Goal: Communication & Community: Answer question/provide support

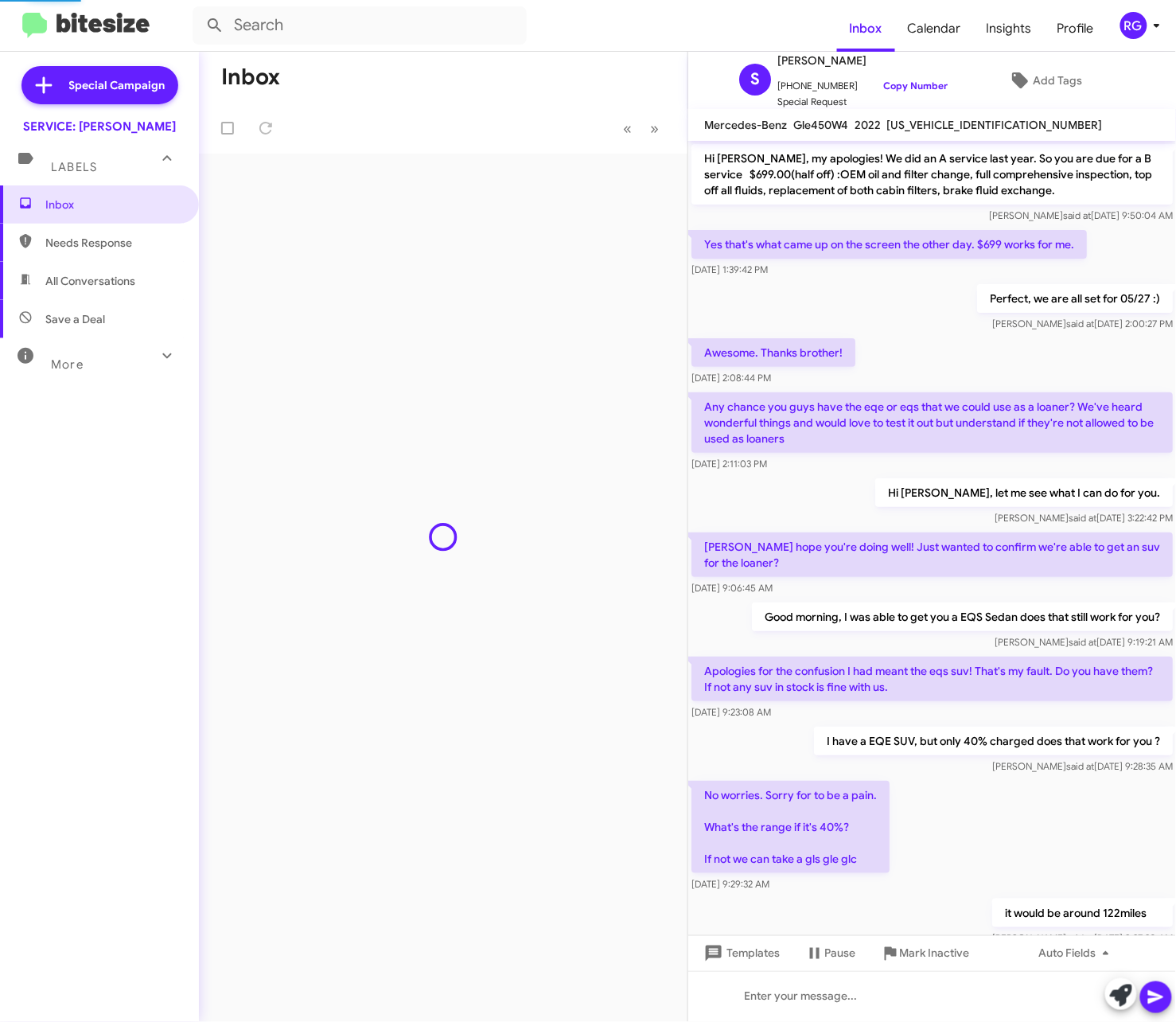
scroll to position [526, 0]
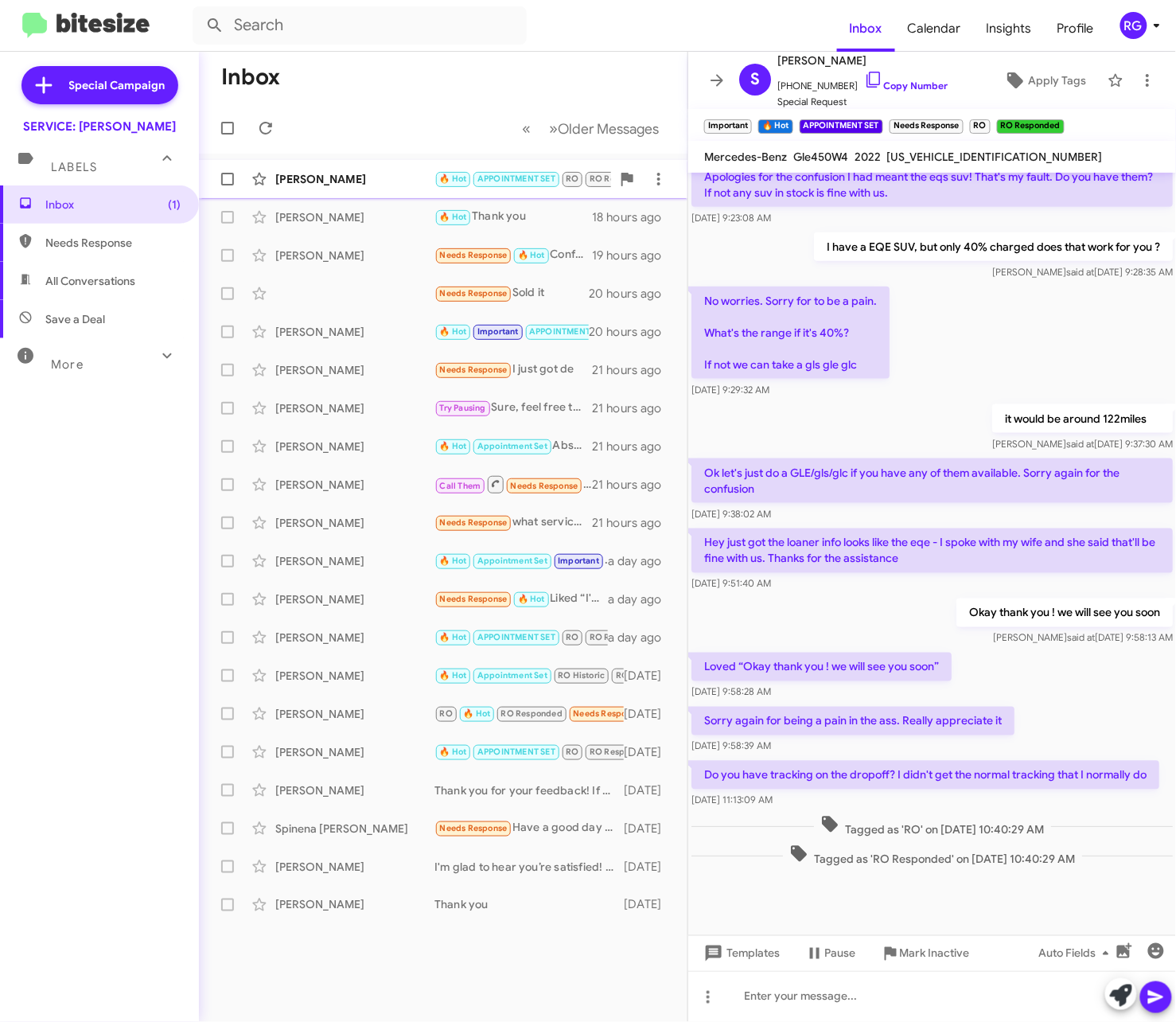
click at [409, 178] on div "[PERSON_NAME]" at bounding box center [355, 178] width 159 height 16
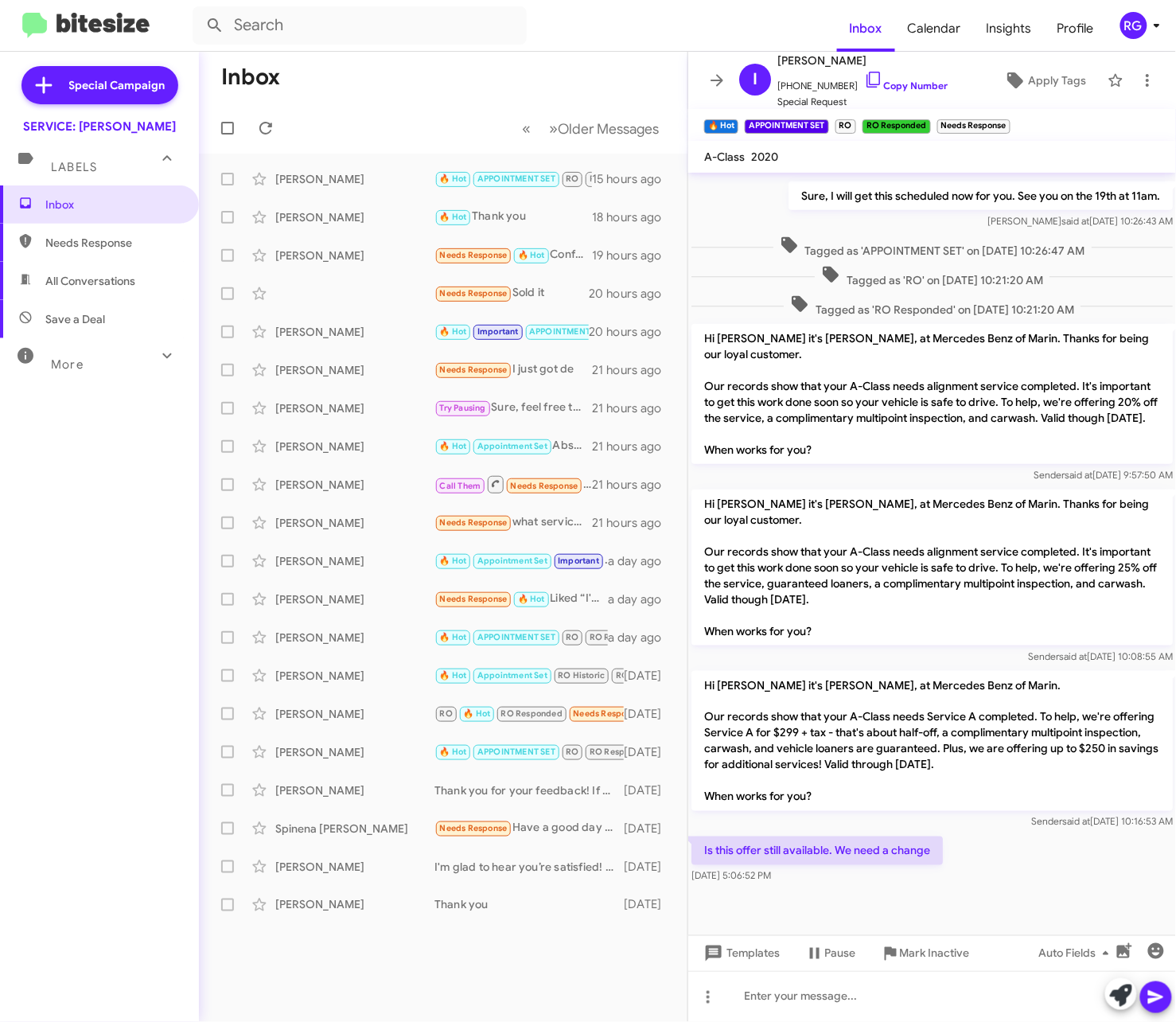
click at [112, 912] on div "Special Campaign SERVICE: Mercedes Marin Labels Inbox Needs Response All Conver…" at bounding box center [100, 534] width 199 height 963
click at [975, 431] on p "Hi [PERSON_NAME] it's [PERSON_NAME], at Mercedes Benz of Marin. Thanks for bein…" at bounding box center [932, 394] width 482 height 140
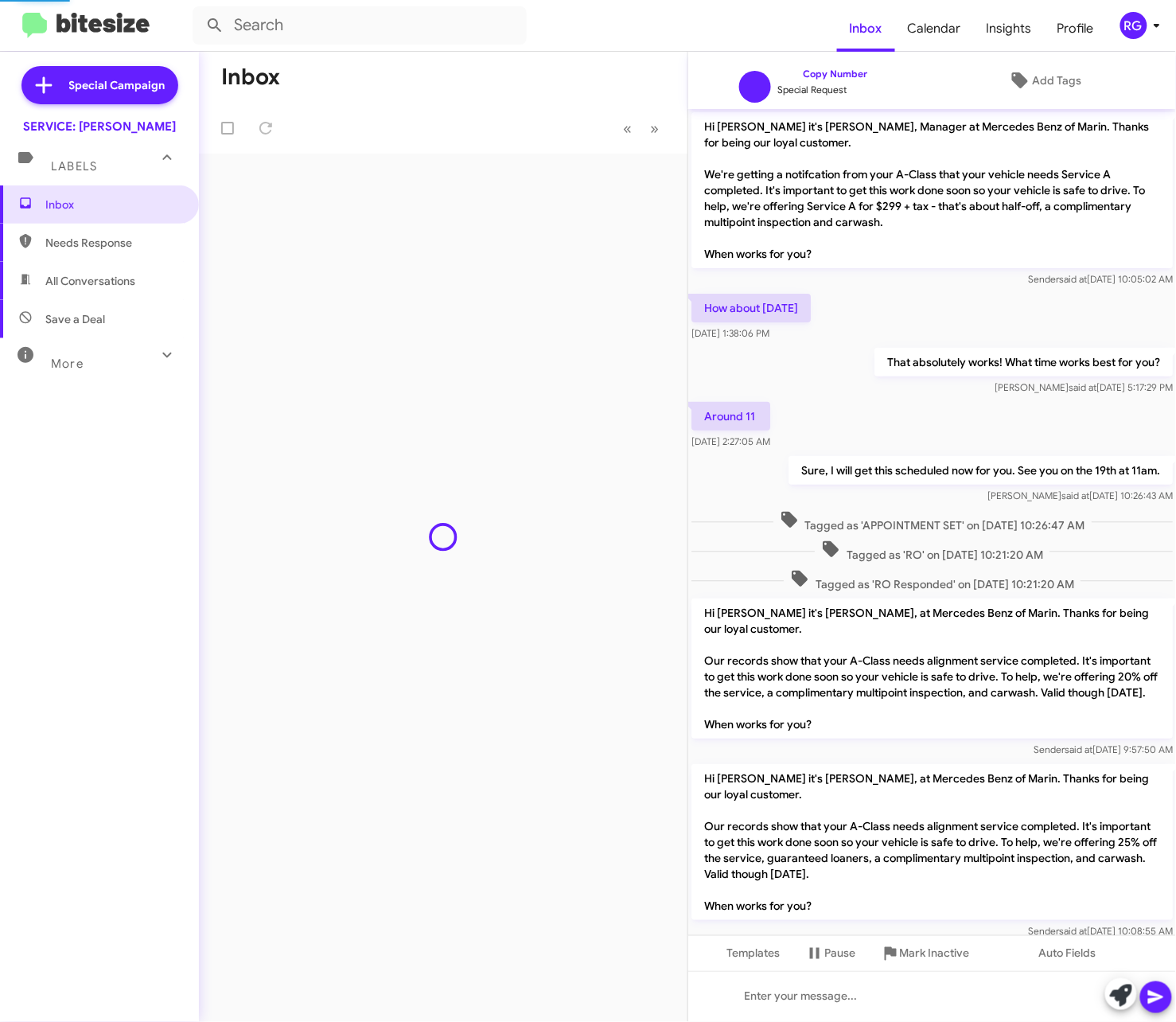
scroll to position [291, 0]
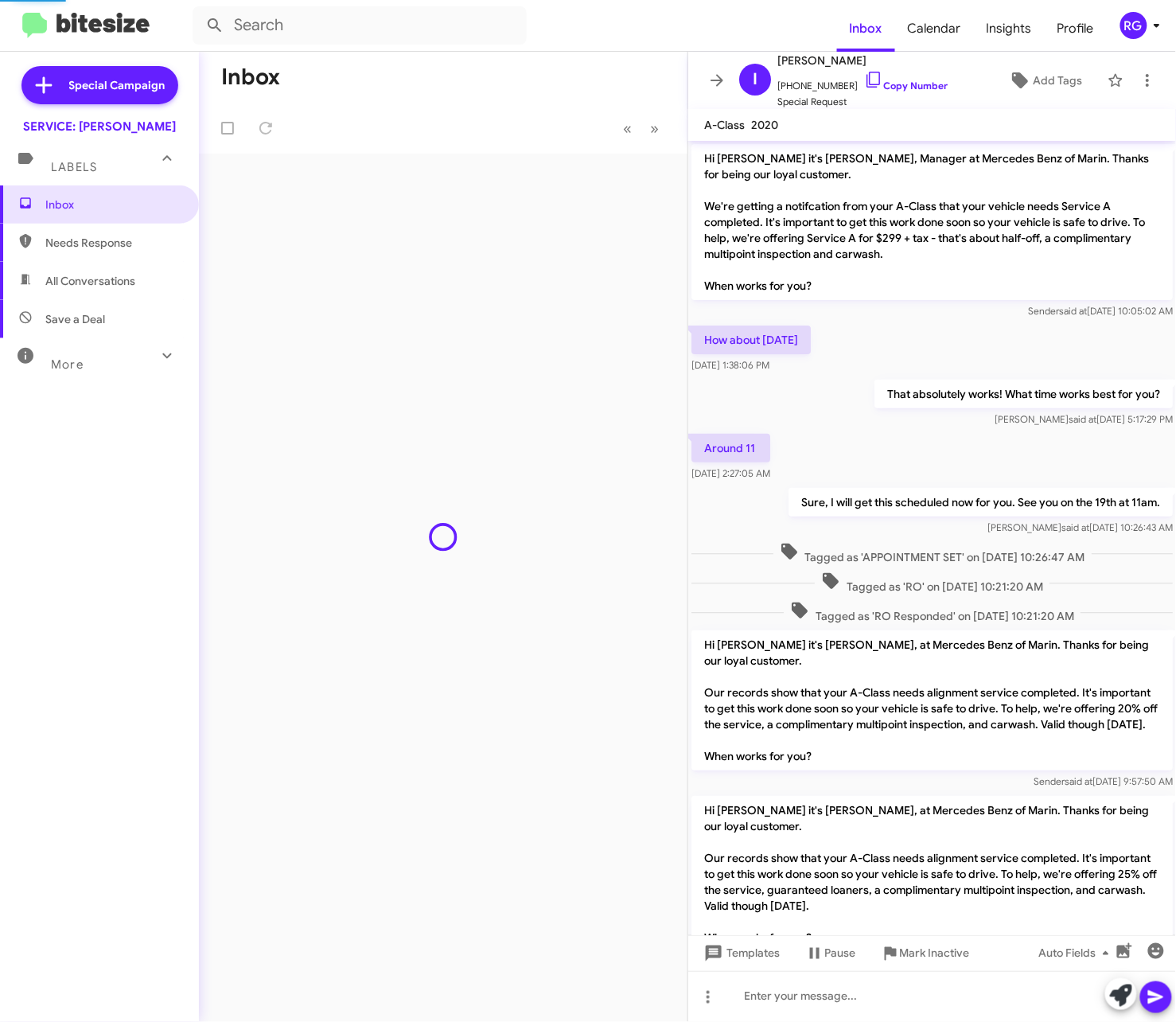
scroll to position [323, 0]
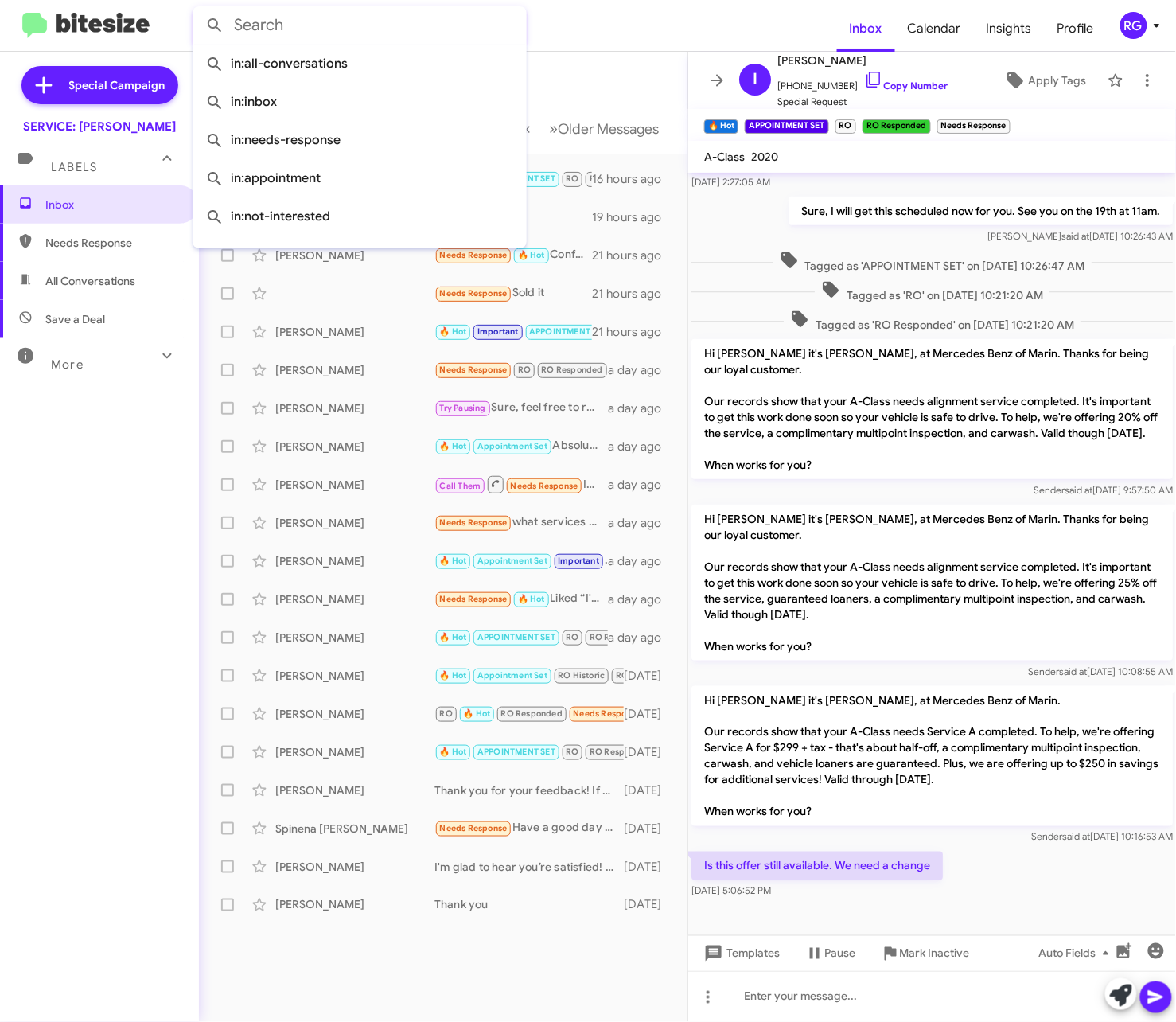
click at [413, 27] on input "text" at bounding box center [359, 26] width 335 height 38
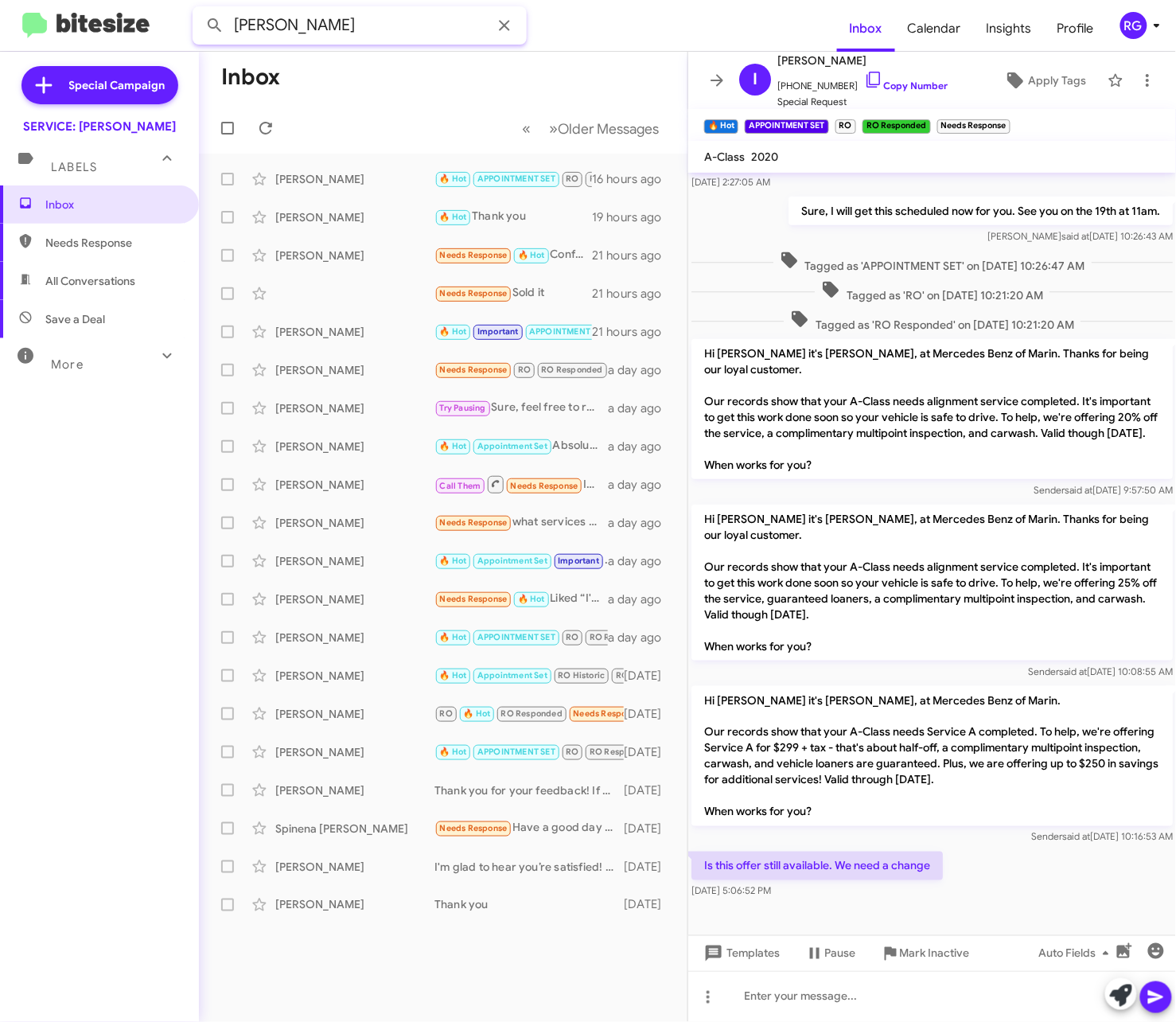
type input "[PERSON_NAME]"
click at [199, 9] on button at bounding box center [215, 26] width 32 height 32
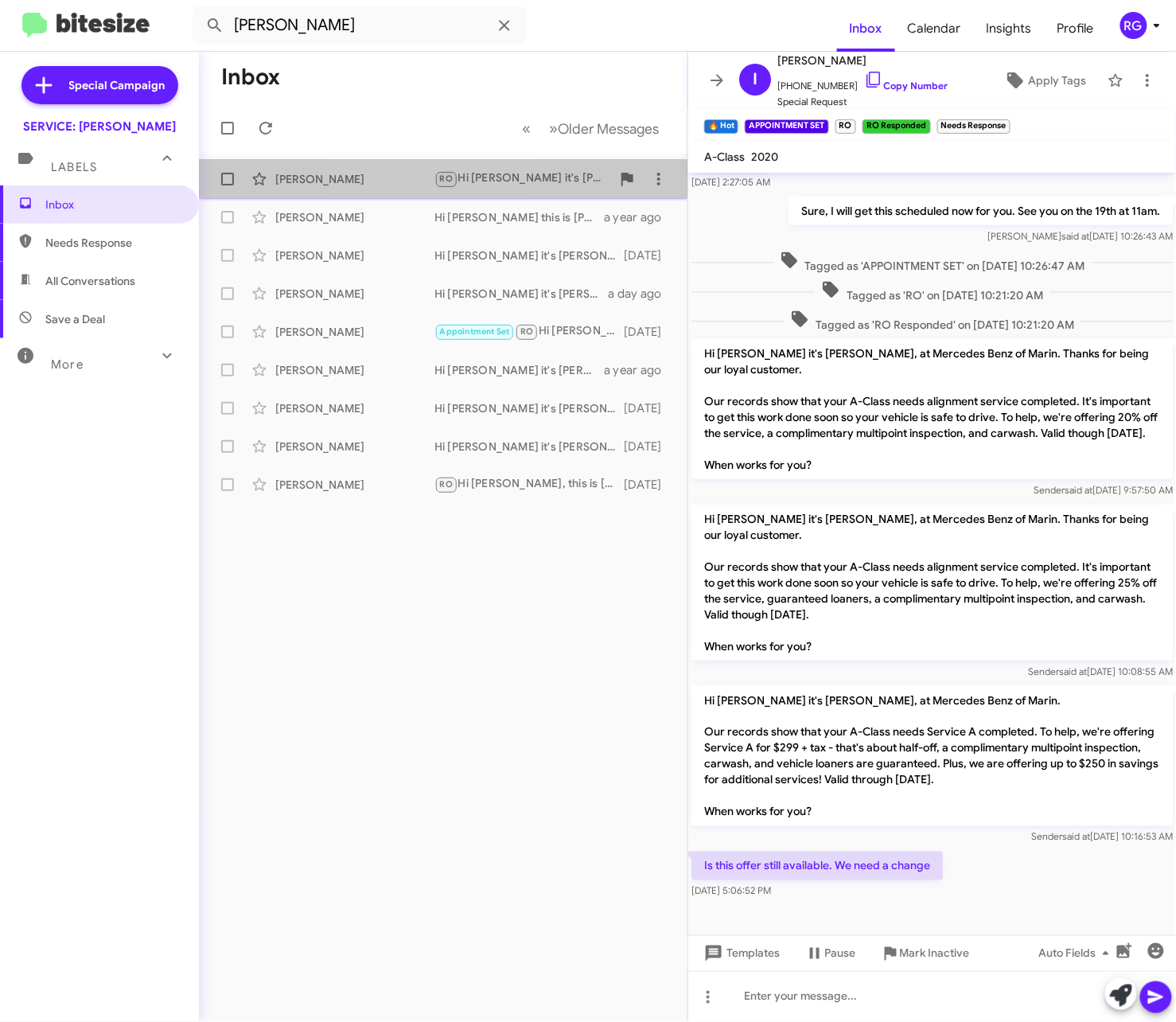
click at [408, 192] on div "[PERSON_NAME] RO Hi [PERSON_NAME] it's [PERSON_NAME], Manager at Mercedes Benz …" at bounding box center [443, 179] width 463 height 32
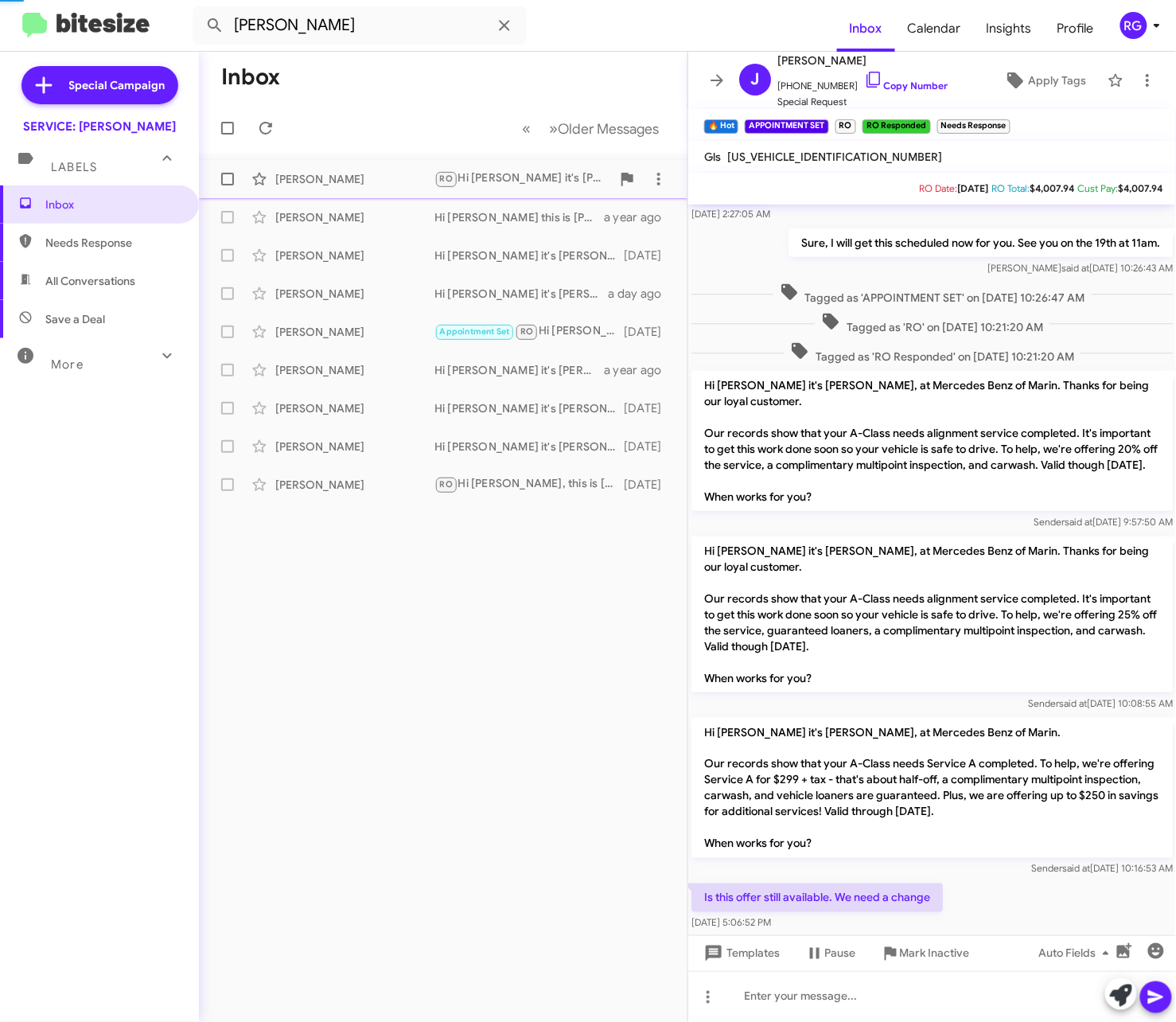
scroll to position [919, 0]
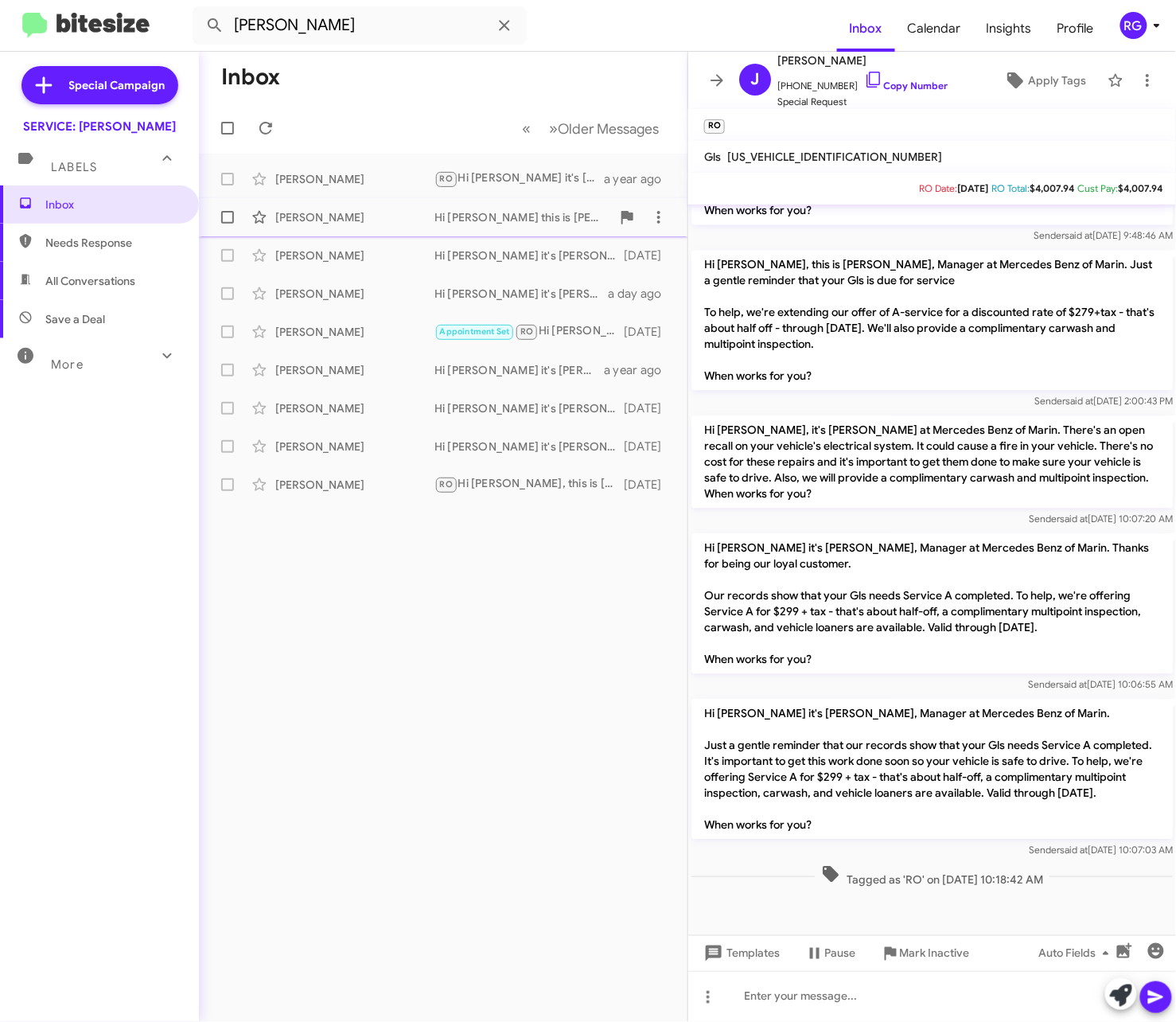
click at [469, 226] on div "[PERSON_NAME] Hi [PERSON_NAME] this is [PERSON_NAME] at Mercedes Benz of Marin.…" at bounding box center [443, 217] width 463 height 32
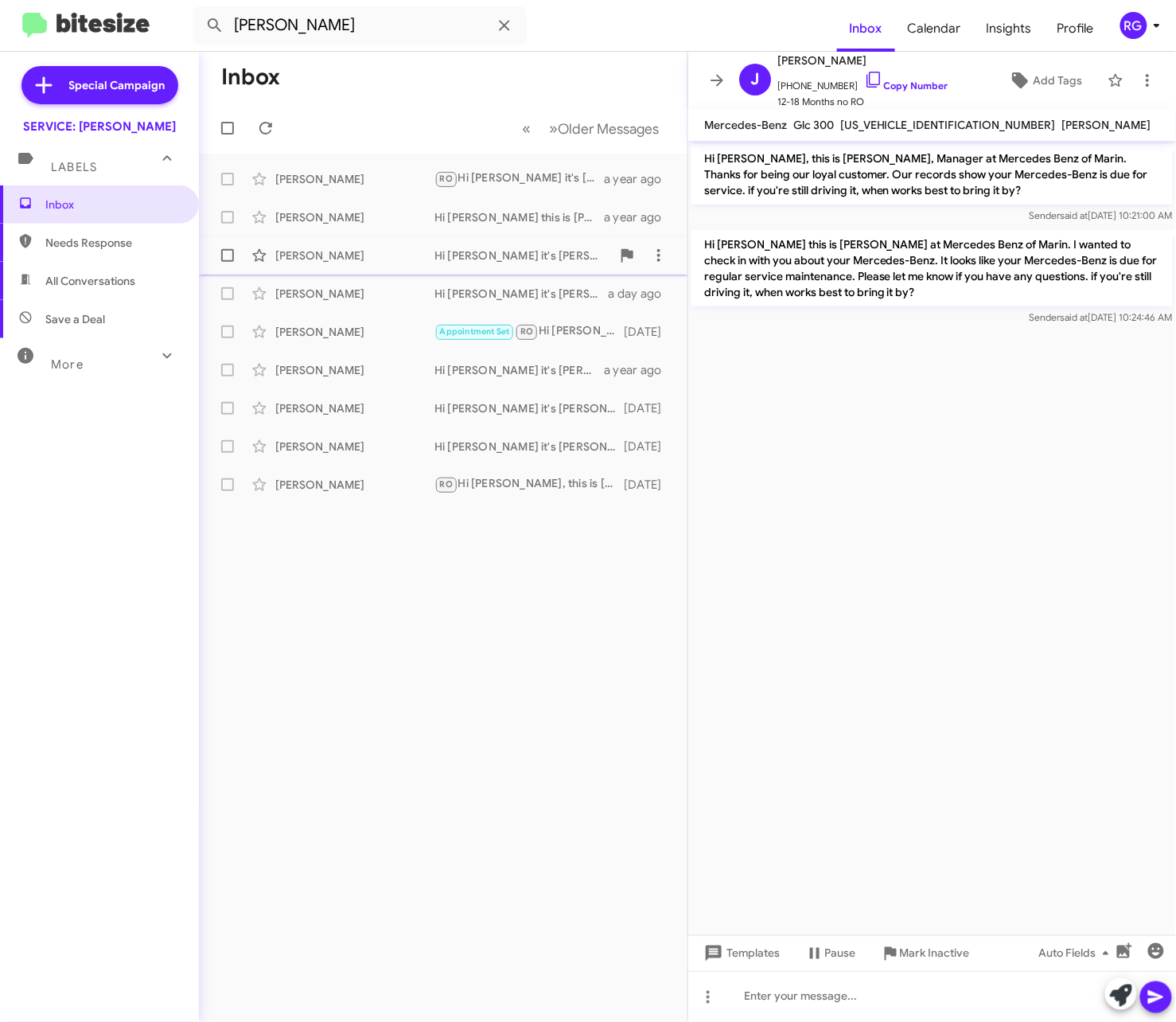
click at [336, 263] on div "[PERSON_NAME]" at bounding box center [355, 255] width 159 height 16
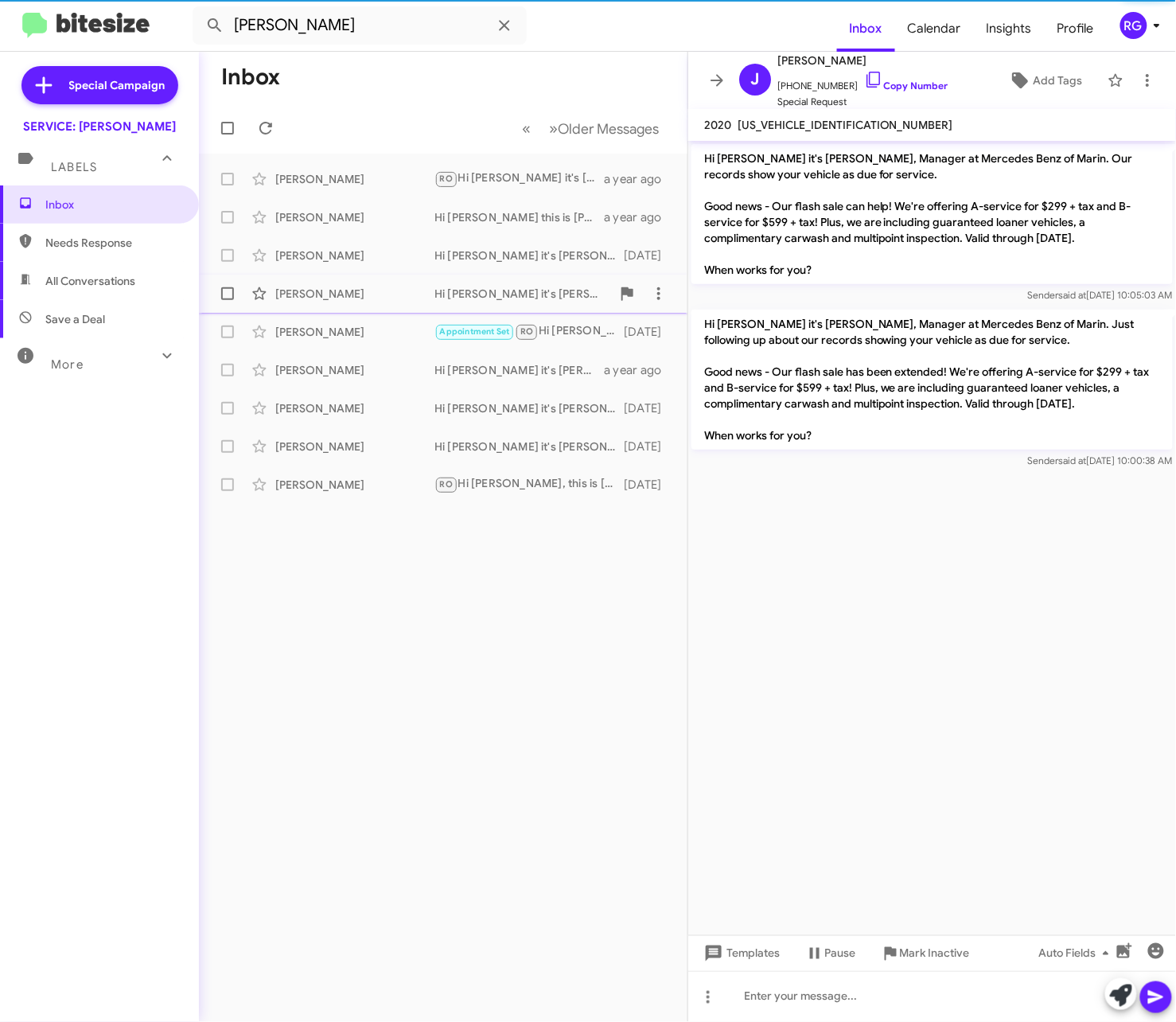
click at [385, 296] on div "[PERSON_NAME]" at bounding box center [355, 293] width 159 height 16
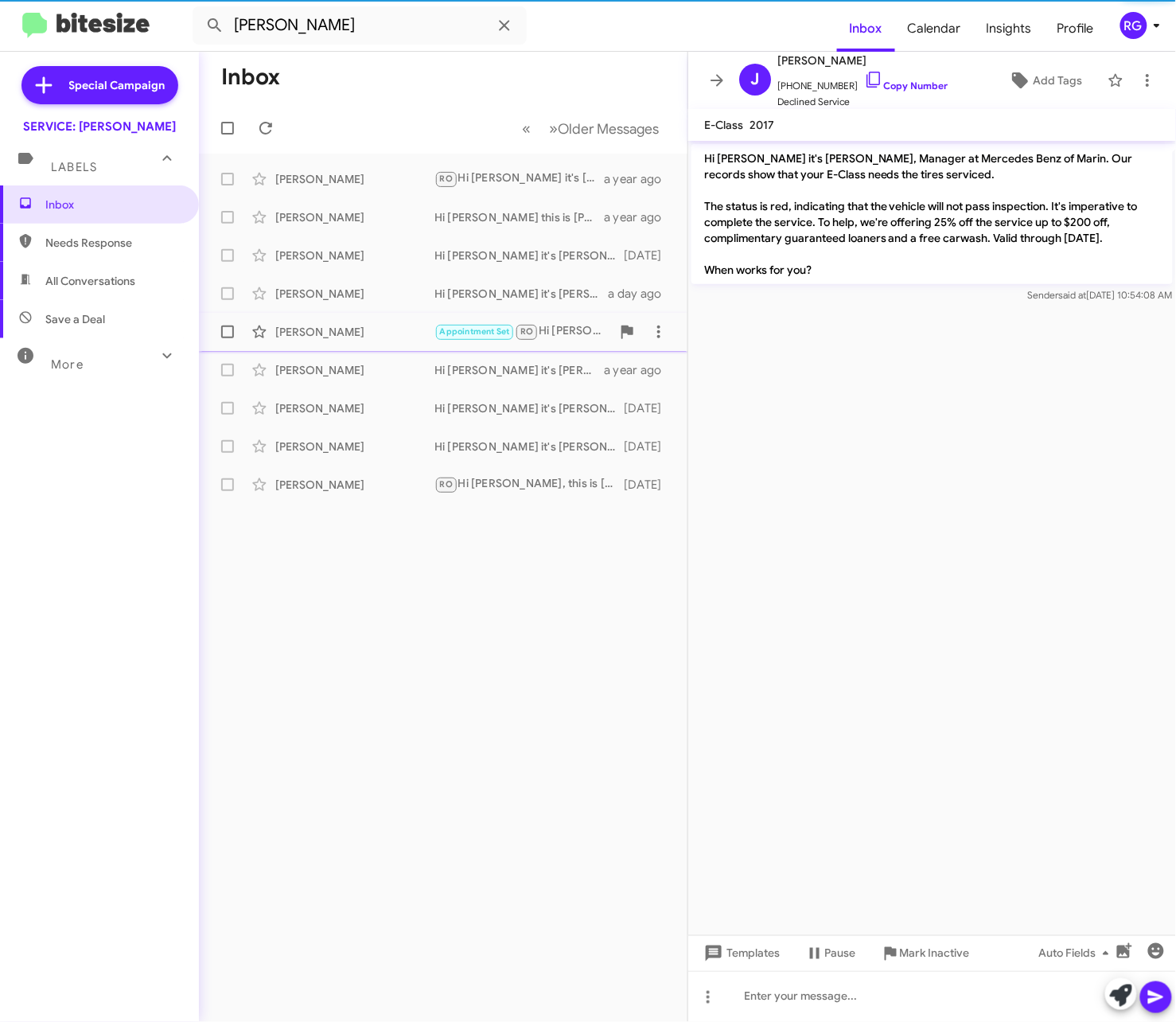
click at [405, 322] on div "[PERSON_NAME] Appointment Set RO Hi [PERSON_NAME] this is [PERSON_NAME] at Merc…" at bounding box center [443, 332] width 463 height 32
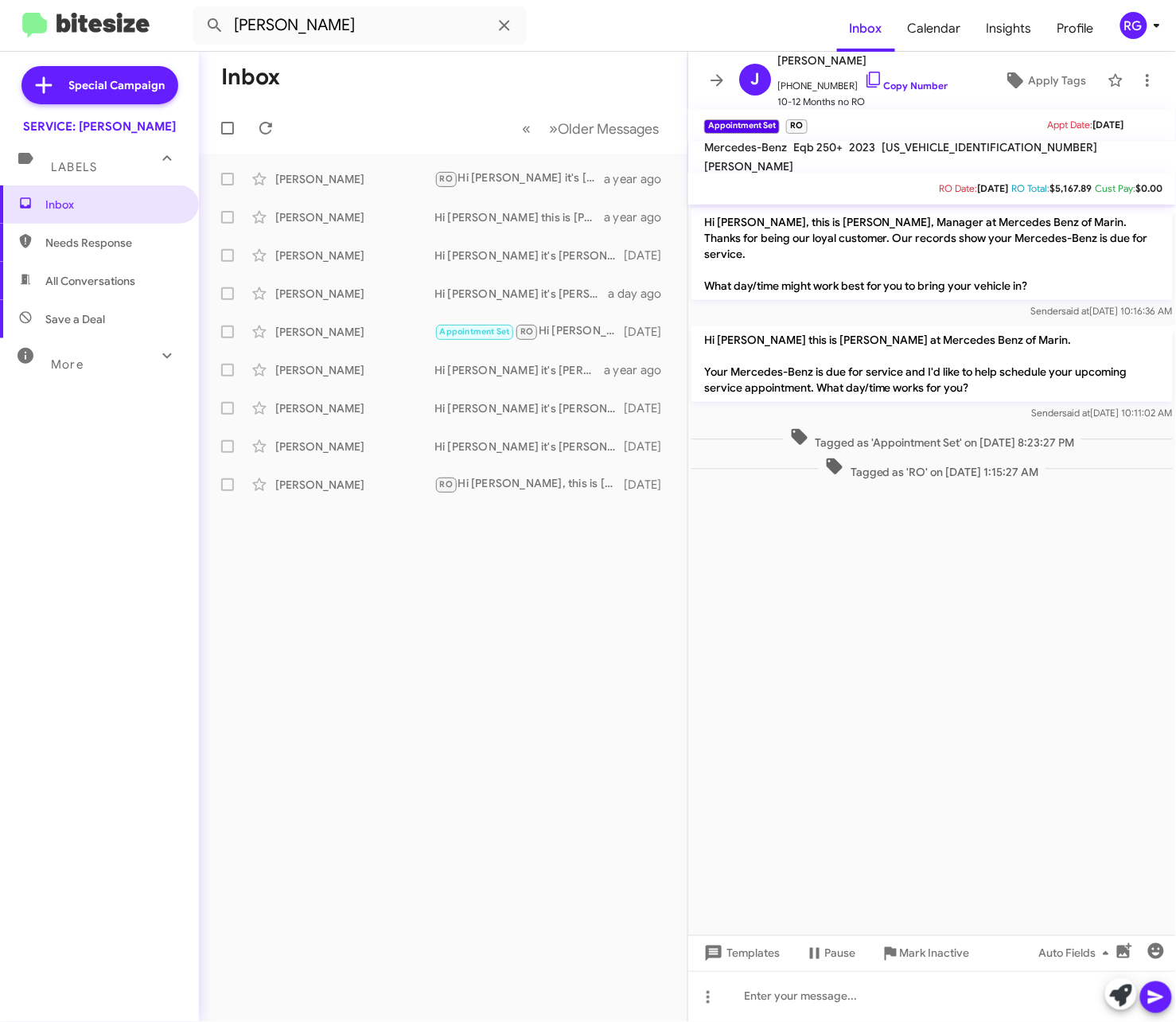
click at [140, 20] on img at bounding box center [86, 26] width 127 height 27
